Goal: Find specific page/section: Find specific page/section

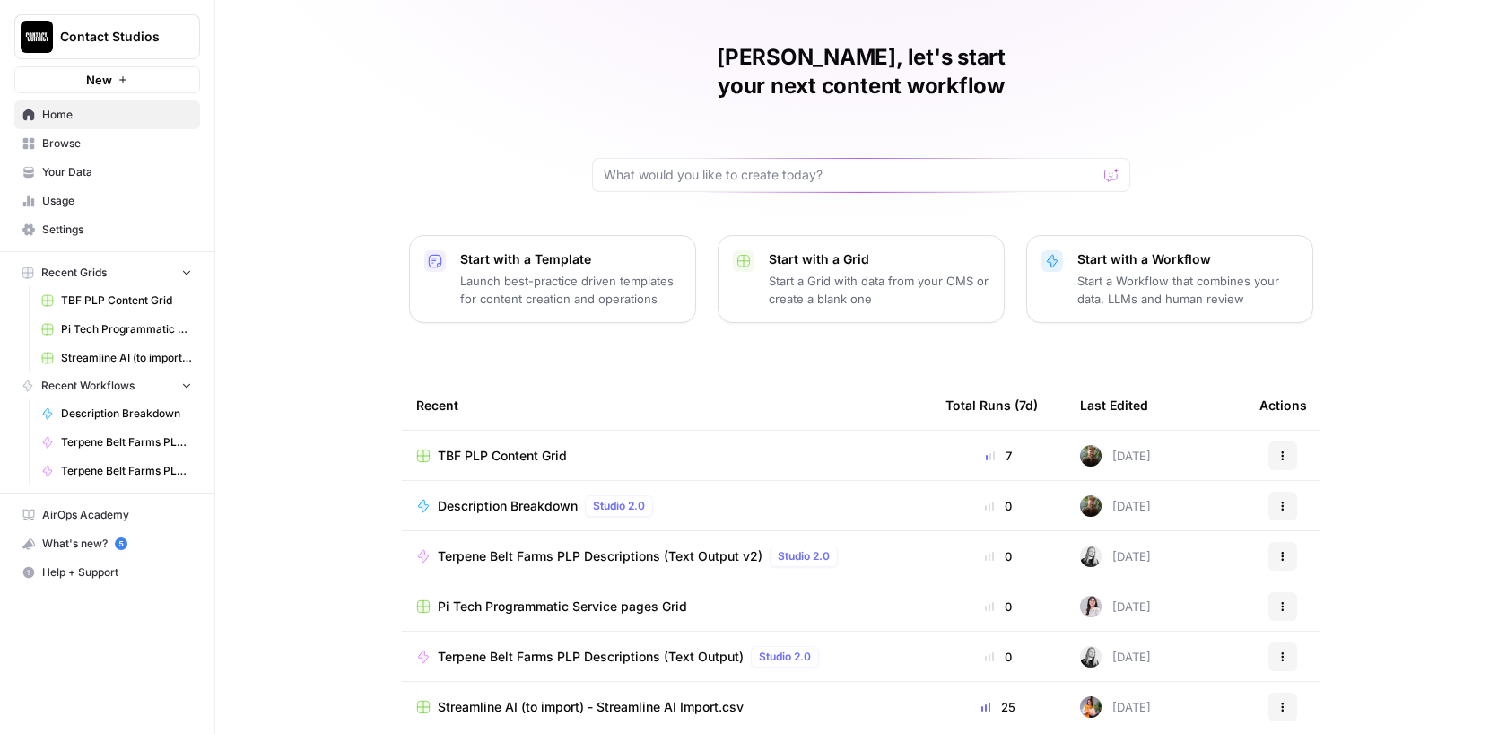
scroll to position [51, 0]
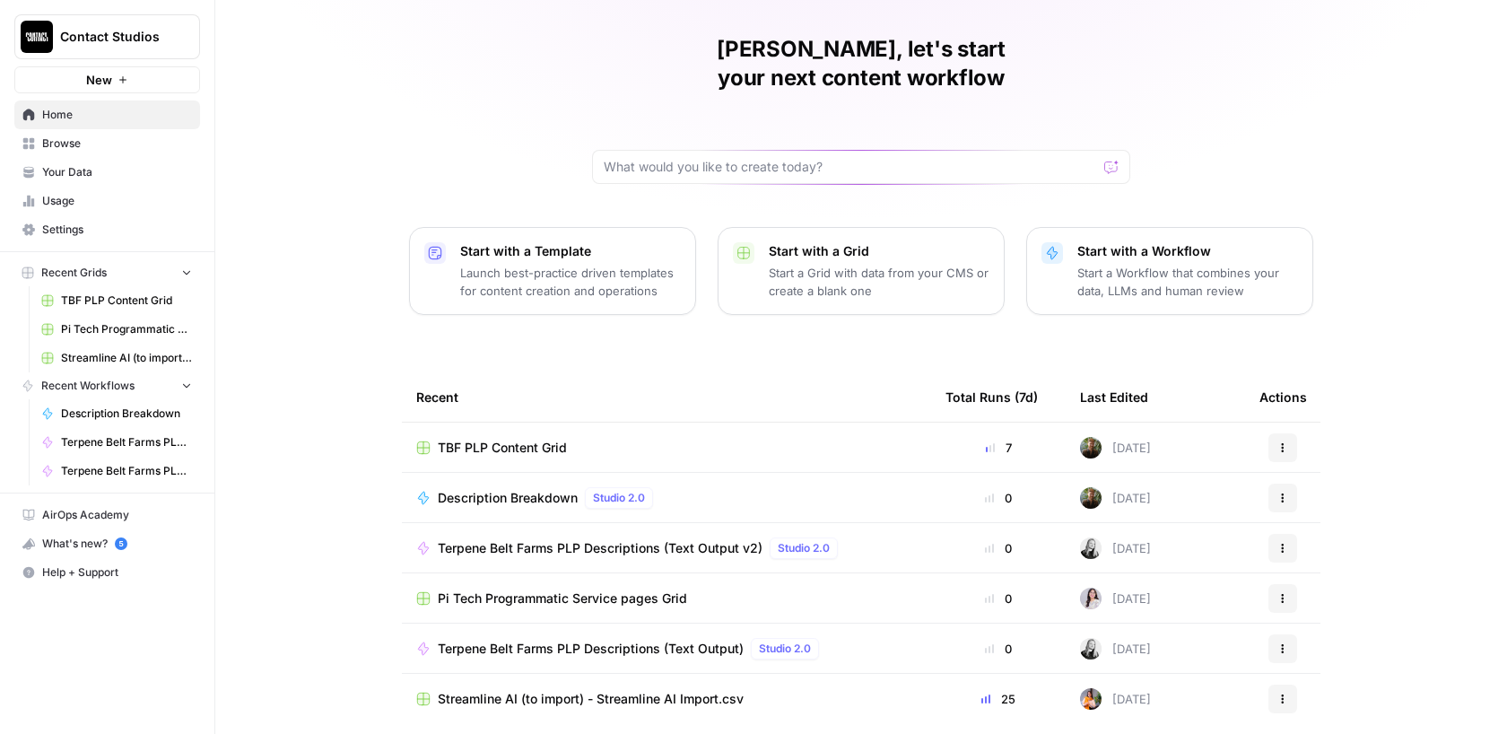
click at [635, 589] on span "Pi Tech Programmatic Service pages Grid" at bounding box center [562, 598] width 249 height 18
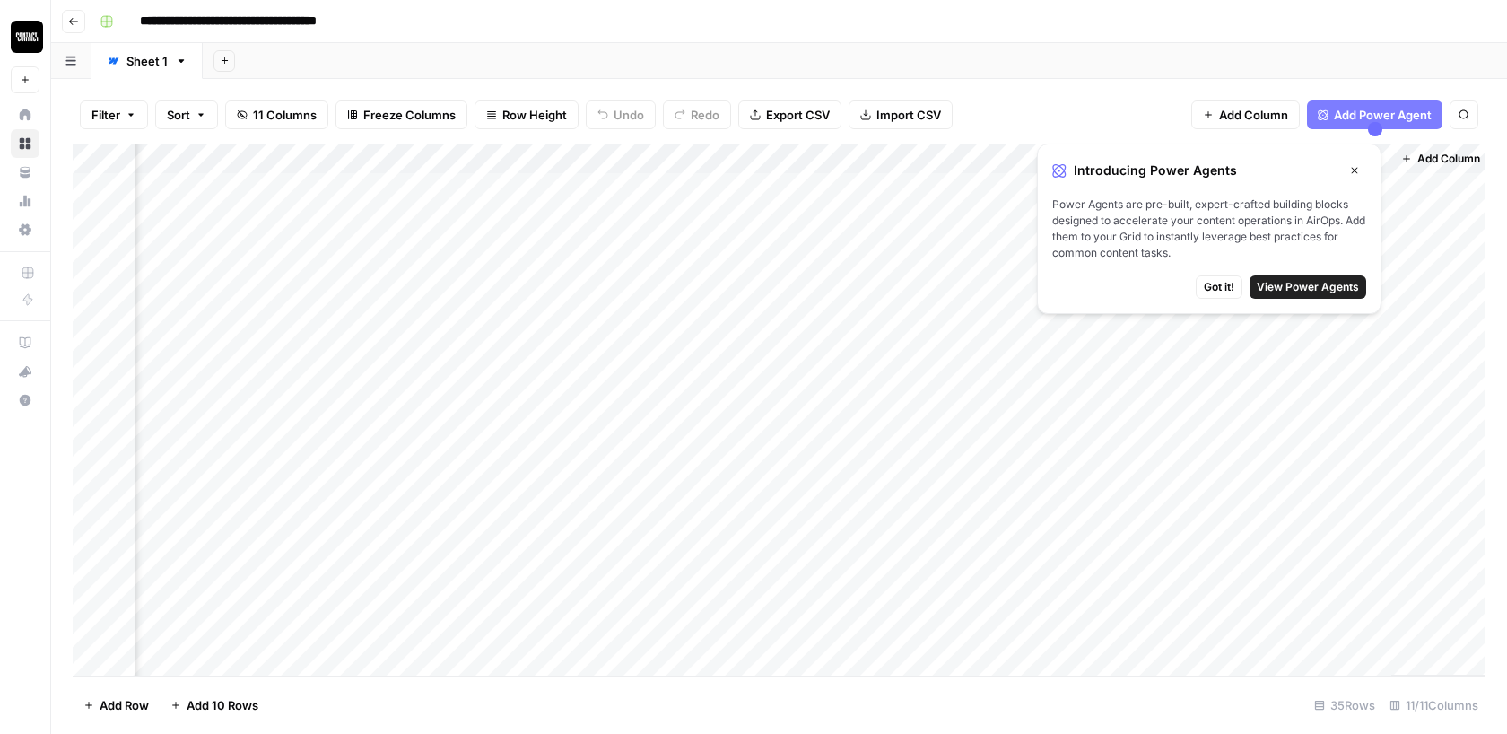
scroll to position [0, 713]
click at [1354, 167] on icon "button" at bounding box center [1354, 170] width 11 height 11
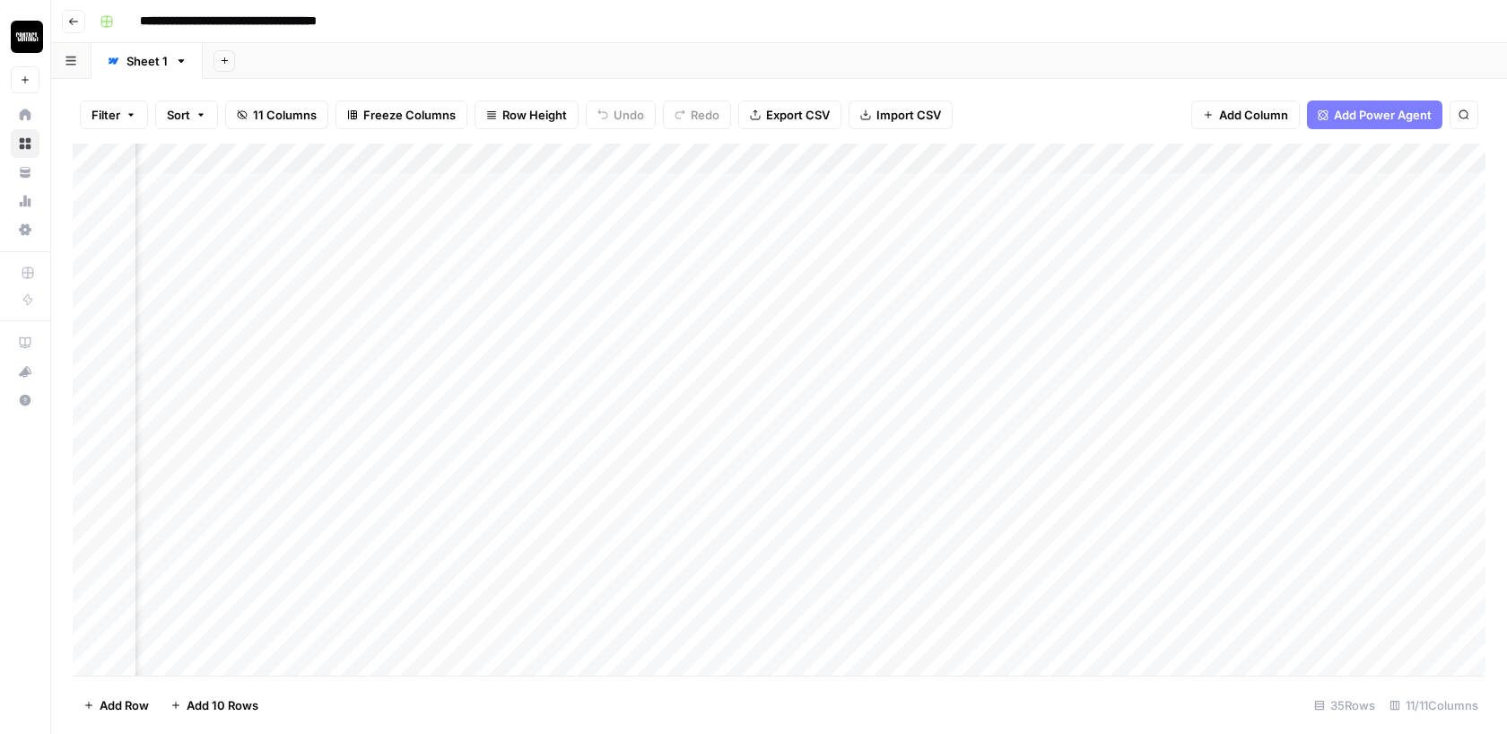
scroll to position [0, 0]
click at [73, 66] on button "button" at bounding box center [71, 60] width 40 height 35
click at [109, 22] on rect "button" at bounding box center [106, 21] width 11 height 11
click at [79, 60] on button "button" at bounding box center [71, 60] width 40 height 35
click at [77, 19] on icon "button" at bounding box center [73, 21] width 11 height 11
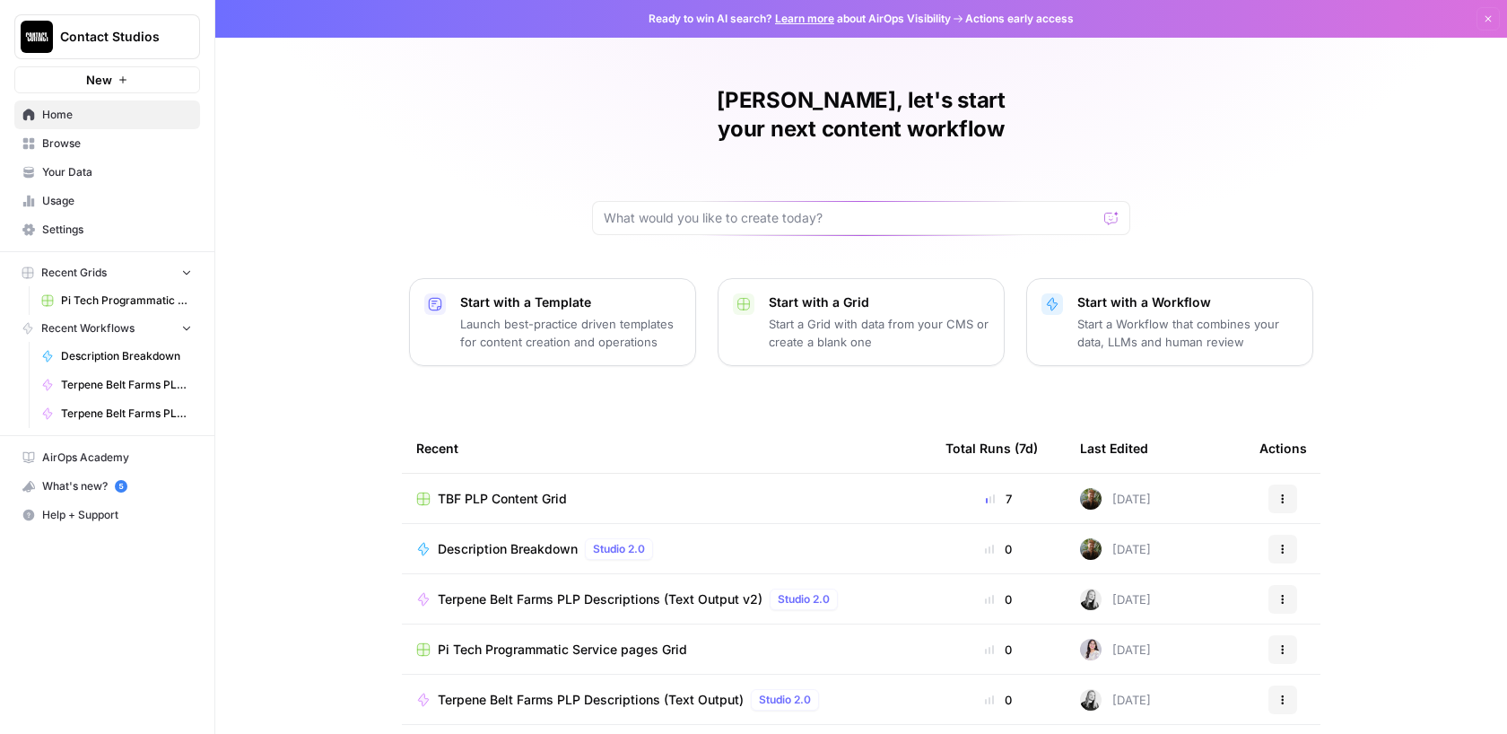
click at [1286, 644] on icon "button" at bounding box center [1282, 649] width 11 height 11
